Goal: Task Accomplishment & Management: Manage account settings

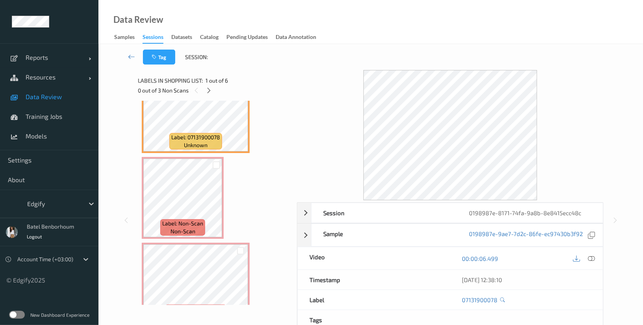
scroll to position [36, 0]
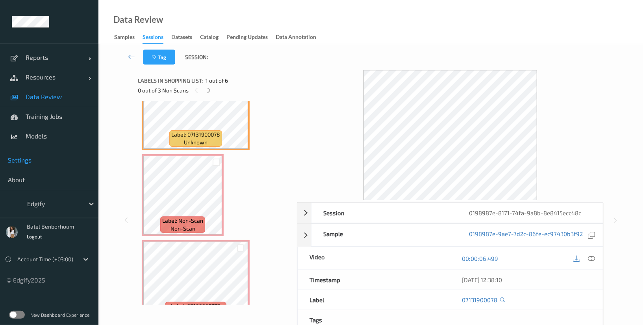
click at [19, 158] on span "Settings" at bounding box center [49, 160] width 83 height 8
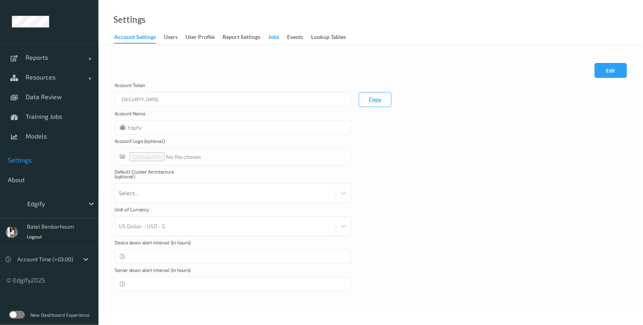
click at [278, 39] on div "Jobs" at bounding box center [273, 38] width 11 height 10
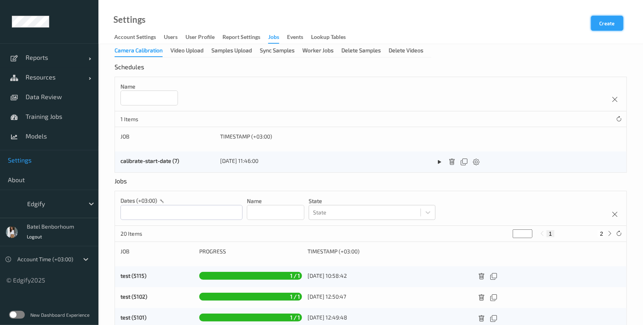
click at [603, 25] on button "Create" at bounding box center [607, 23] width 32 height 15
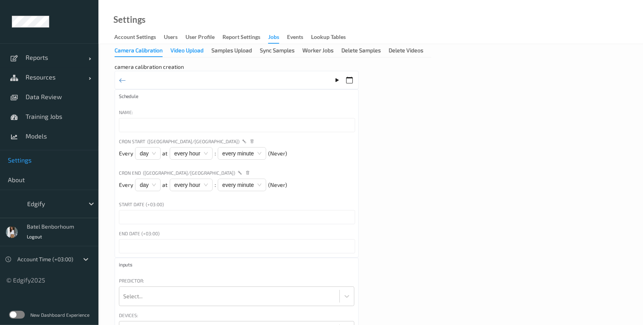
click at [190, 52] on div "Video Upload" at bounding box center [187, 51] width 33 height 10
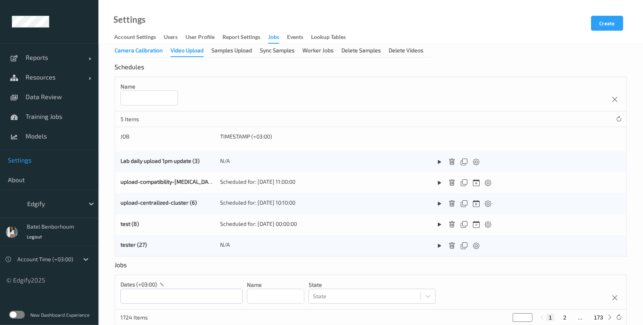
click at [152, 50] on div "Camera Calibration" at bounding box center [139, 51] width 48 height 10
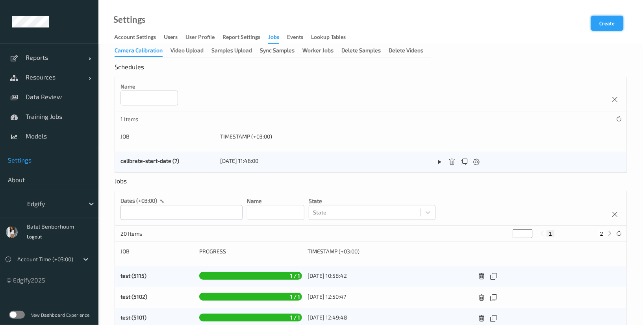
click at [606, 23] on button "Create" at bounding box center [607, 23] width 32 height 15
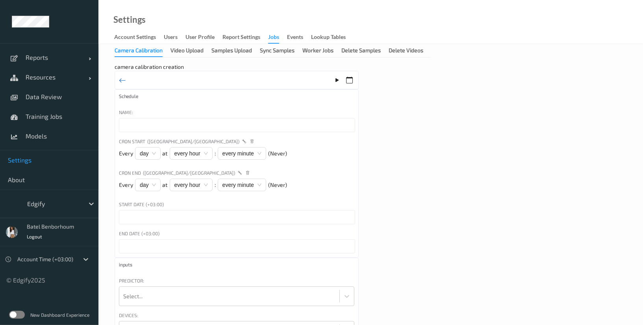
click at [124, 80] on icon at bounding box center [122, 80] width 7 height 9
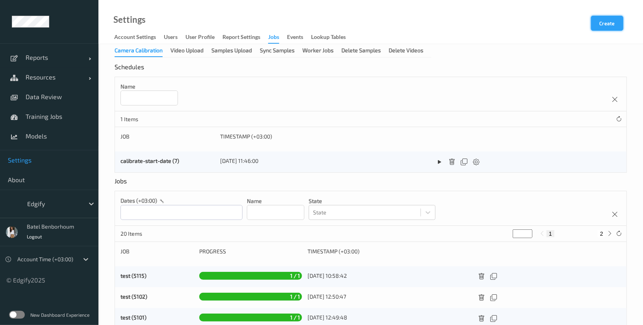
click at [601, 25] on button "Create" at bounding box center [607, 23] width 32 height 15
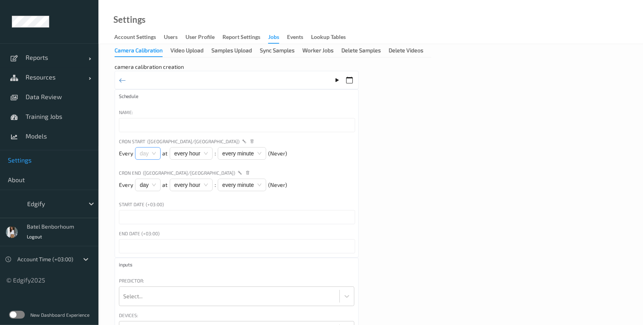
click at [147, 153] on span "day" at bounding box center [148, 154] width 16 height 12
click at [186, 152] on div "every hour" at bounding box center [191, 153] width 43 height 13
click at [237, 154] on div "every minute" at bounding box center [242, 153] width 48 height 13
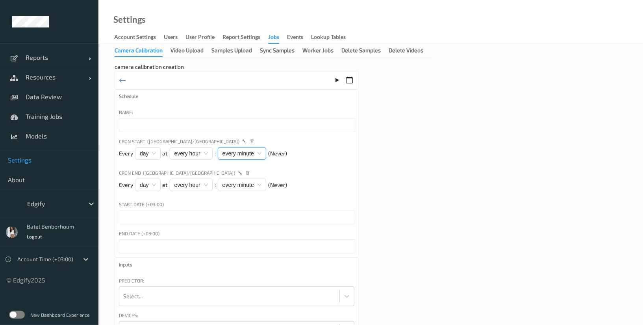
click at [237, 154] on div "every minute" at bounding box center [242, 153] width 48 height 13
click at [148, 155] on span "day" at bounding box center [148, 154] width 16 height 12
click at [413, 189] on div "camera calibration creation Schedule Name: Cron Start ([GEOGRAPHIC_DATA]/[GEOGR…" at bounding box center [371, 254] width 512 height 383
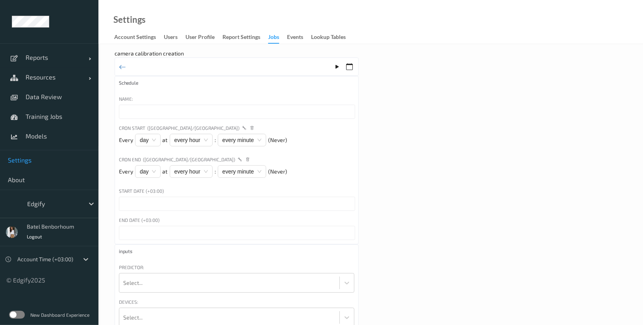
scroll to position [16, 0]
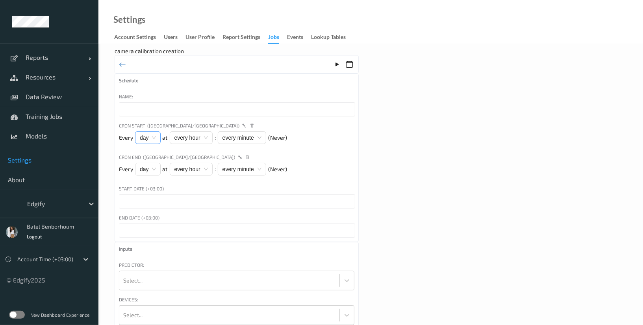
click at [150, 139] on span "day" at bounding box center [148, 138] width 16 height 12
click at [148, 178] on div "week" at bounding box center [149, 177] width 17 height 9
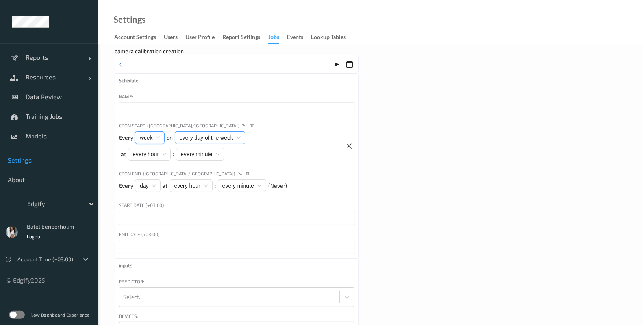
click at [216, 142] on div "every day of the week" at bounding box center [210, 138] width 70 height 13
click at [203, 153] on div "[DATE]" at bounding box center [208, 152] width 54 height 9
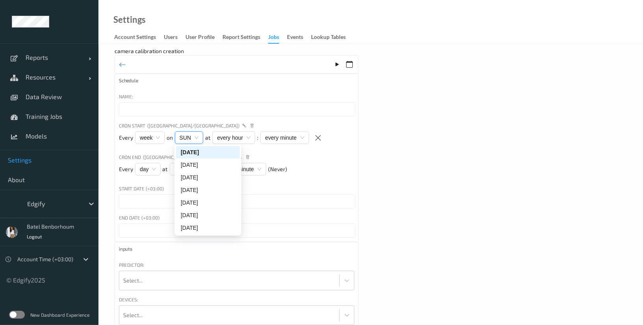
click at [264, 147] on div "Every week on SUN at every hour : every minute" at bounding box center [214, 140] width 190 height 17
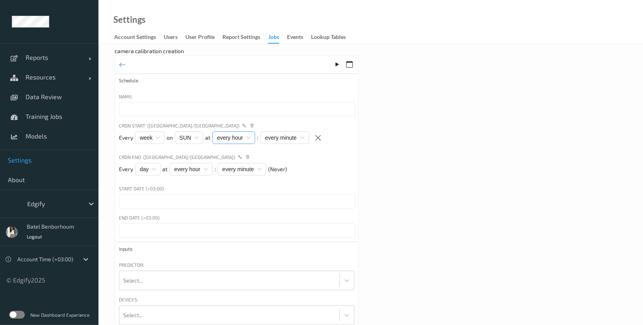
click at [235, 134] on div "every hour" at bounding box center [233, 138] width 43 height 13
click at [215, 188] on div "13" at bounding box center [213, 190] width 7 height 9
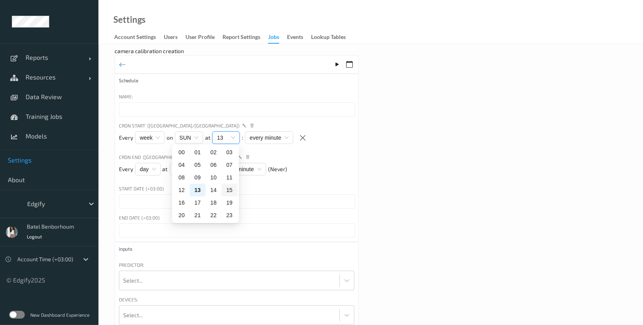
click at [350, 178] on div "Every day at every hour : every minute (Never)" at bounding box center [236, 171] width 235 height 17
click at [146, 204] on input "text" at bounding box center [237, 202] width 236 height 14
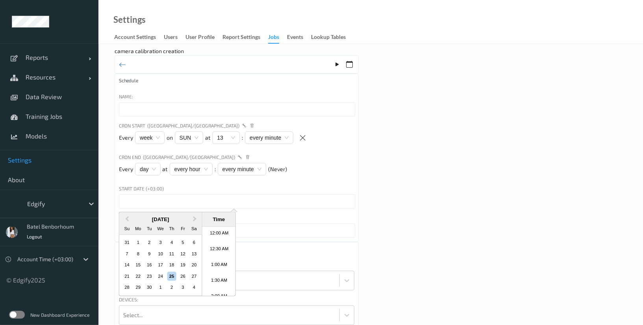
scroll to position [288, 0]
click at [412, 228] on div "camera calibration creation Schedule Name: Cron Start ([GEOGRAPHIC_DATA]/[GEOGR…" at bounding box center [371, 238] width 512 height 383
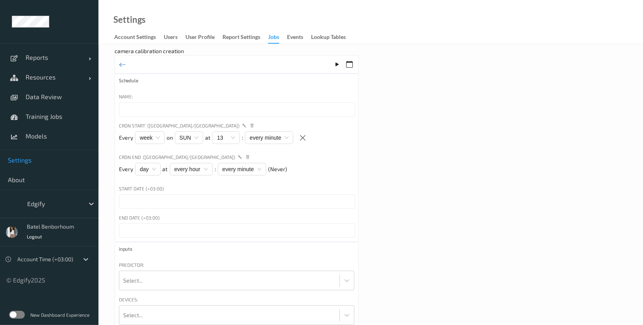
click at [205, 235] on input "text" at bounding box center [237, 231] width 236 height 14
click at [378, 184] on div "camera calibration creation Schedule Name: Cron Start ([GEOGRAPHIC_DATA]/[GEOGR…" at bounding box center [371, 238] width 512 height 383
click at [148, 141] on span "week" at bounding box center [150, 138] width 20 height 12
click at [148, 168] on span "day" at bounding box center [148, 169] width 16 height 12
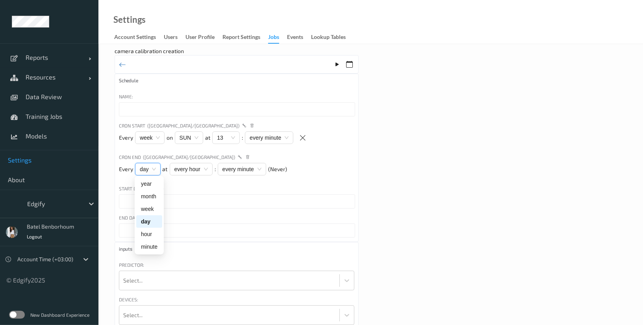
click at [148, 166] on span "day" at bounding box center [148, 169] width 16 height 12
click at [146, 137] on span "week" at bounding box center [150, 138] width 20 height 12
click at [150, 155] on div "year" at bounding box center [149, 152] width 17 height 9
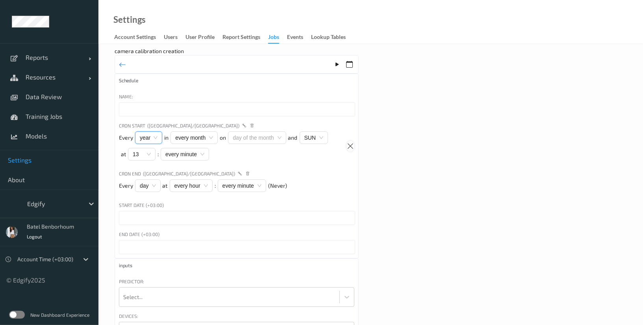
click at [350, 145] on icon at bounding box center [350, 146] width 7 height 7
click at [275, 35] on div "Jobs" at bounding box center [273, 38] width 11 height 11
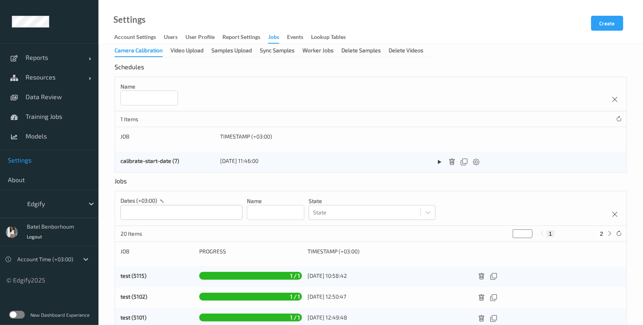
click at [187, 56] on div "Camera Calibration Video Upload Samples Upload Sync Samples Worker Jobs Delete …" at bounding box center [273, 51] width 317 height 11
click at [184, 54] on div "Video Upload" at bounding box center [187, 51] width 33 height 10
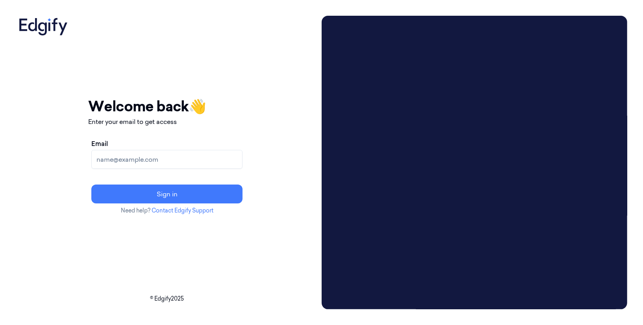
click at [168, 161] on input "Email" at bounding box center [166, 159] width 151 height 19
type input "[EMAIL_ADDRESS]"
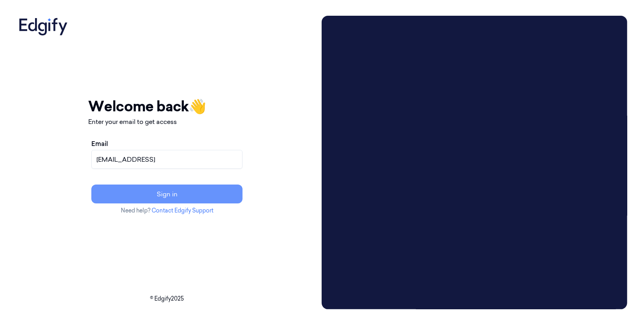
click at [176, 195] on button "Sign in" at bounding box center [166, 194] width 151 height 19
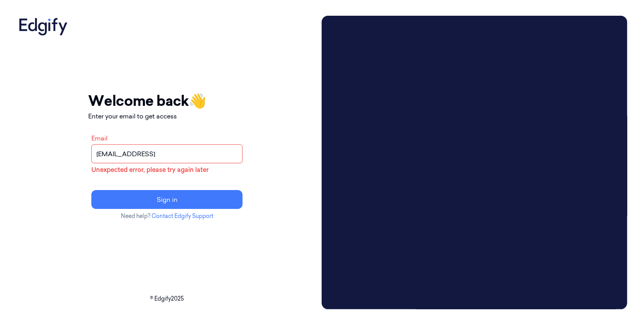
click at [177, 156] on input "batelb@edgify.ai" at bounding box center [166, 154] width 151 height 19
click at [226, 115] on p "Enter your email to get access" at bounding box center [167, 115] width 158 height 9
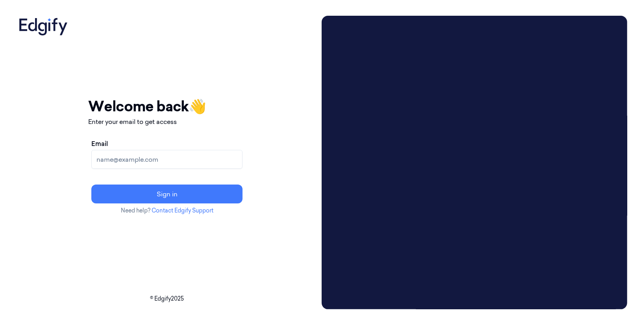
click at [139, 165] on input "Email" at bounding box center [166, 159] width 151 height 19
type input "[EMAIL_ADDRESS]"
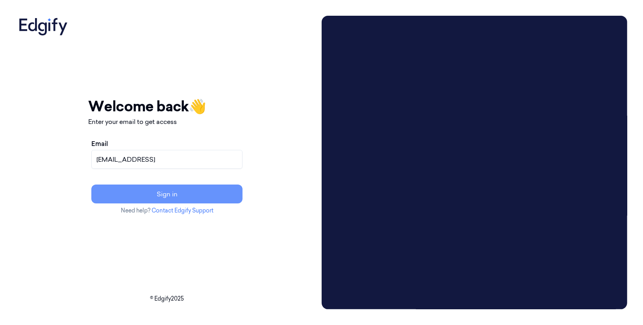
click at [180, 190] on button "Sign in" at bounding box center [166, 194] width 151 height 19
